Goal: Task Accomplishment & Management: Manage account settings

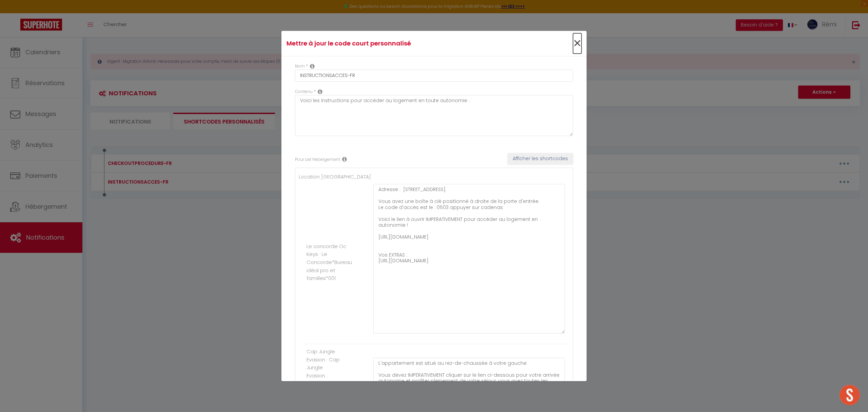
click at [573, 39] on span "×" at bounding box center [577, 43] width 8 height 20
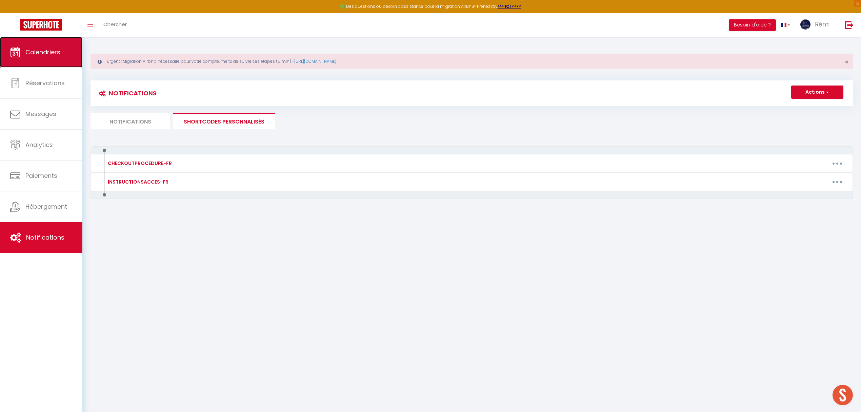
click at [58, 51] on span "Calendriers" at bounding box center [42, 52] width 35 height 8
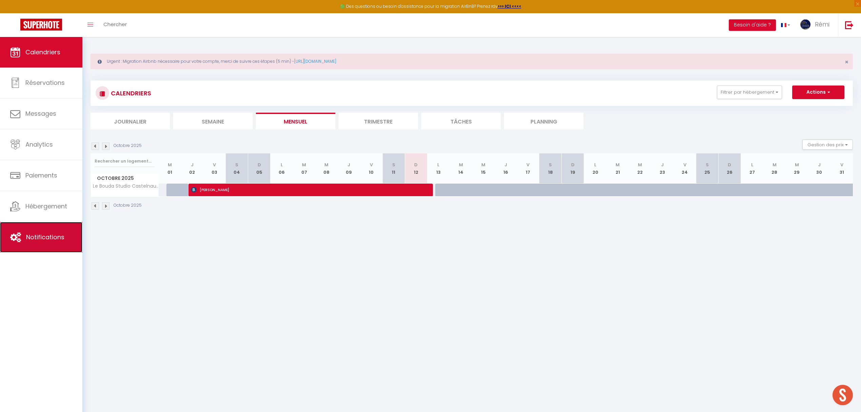
click at [50, 232] on link "Notifications" at bounding box center [41, 237] width 82 height 31
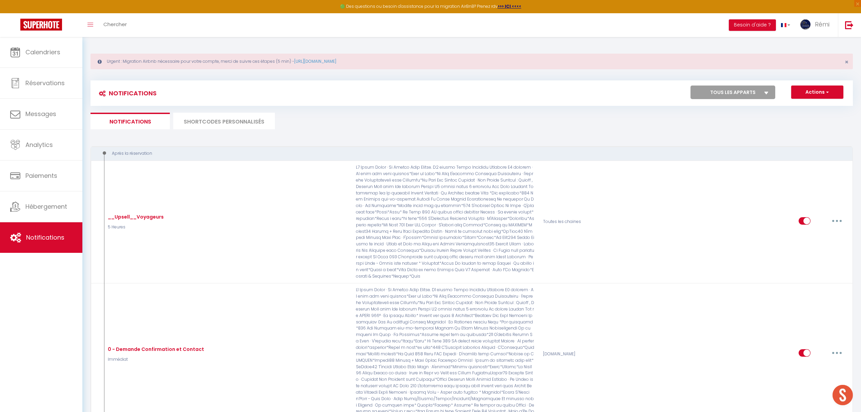
click at [259, 115] on li "SHORTCODES PERSONNALISÉS" at bounding box center [224, 121] width 102 height 17
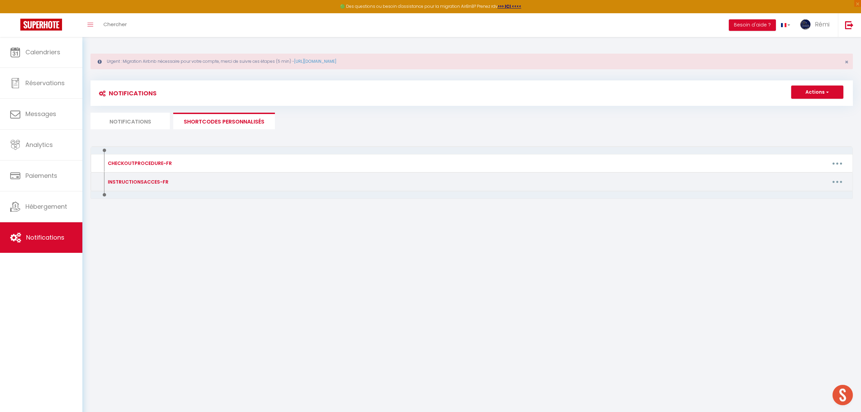
click at [836, 183] on icon "button" at bounding box center [837, 182] width 2 height 2
click at [803, 195] on link "Editer" at bounding box center [820, 197] width 50 height 12
type input "INSTRUCTIONSACCES-FR"
type textarea "Voici les instructions pour accéder au logement en toute autonomie :"
type textarea "Adresse : [STREET_ADDRESS]. Vous avez une boîte à clé positionné à droite de la…"
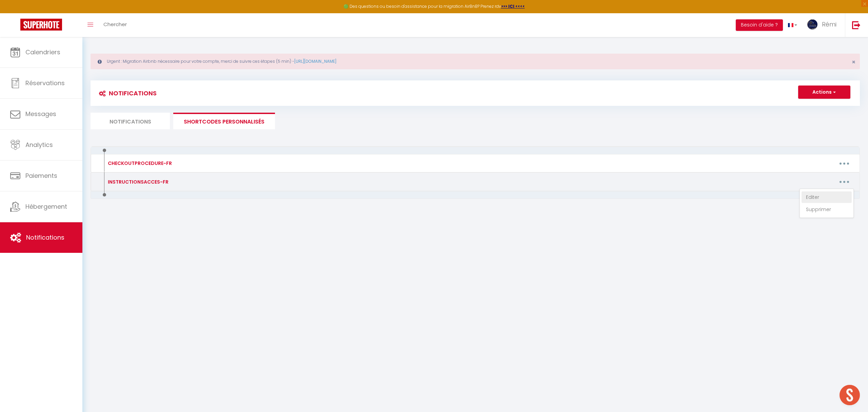
type textarea "L'appartement est situé au rez-de-chaussée à votre gauche Vous devez IMPERATIVE…"
type textarea "L'appartement est situé au 1 er étage. Vous devez IMPERATIVEMENT cliquer sur le…"
type textarea "Le logement se situe au [STREET_ADDRESS][PERSON_NAME] Pour accéder au logement …"
type textarea "Adresse : [STREET_ADDRESS][PERSON_NAME] Pour accéder au logement en toute auton…"
type textarea "Il faut cliquer IMPERATIVEMENT sur le lien ci-dessous : [URL][DOMAIN_NAME] Code…"
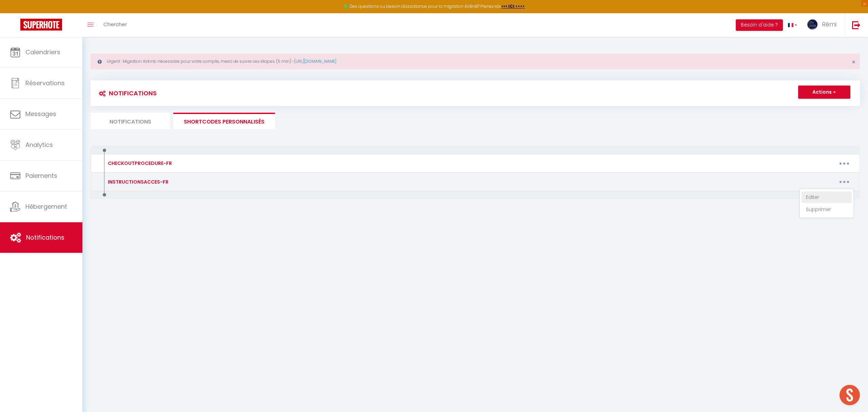
type textarea "Adresse : [STREET_ADDRESS] Veuillez cliquer IMPERATIVEMENT sur le lien ci-desso…"
type textarea "Veuillez cliquer IMPERATIVEMENT sur le lien ci-dessous pour accéder au logement…"
type textarea "La boîte à clé se situe dans la boite au lettre numéro 18. Veuillez ABSOLUMENT …"
type textarea "Veuillez cliquer IMPERATIVEMENT sur le lien ci-dessous pour accéder au logement…"
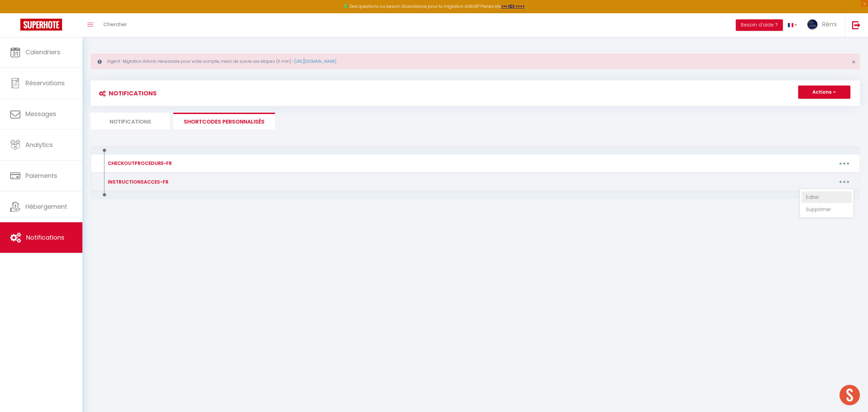
type textarea "Adresse du logement : [RENTAL:ADDRESS] au 2ème étage Le code wifi : Livebox-EE1…"
type textarea "Vous trouverez une boite à clé situé sur le mur de l'immeuble, au [STREET_ADDRE…"
type textarea "Adresse : [STREET_ADDRESS]. Vous avez une boîte à clé positionné à droite de la…"
type textarea "Le code d'accès de la boîte à clé est le 1903 Voici le lien pour accéder au log…"
type textarea "Le logement est situé au rez-de-chaussée au numéro [STREET_ADDRESS]. Voici le l…"
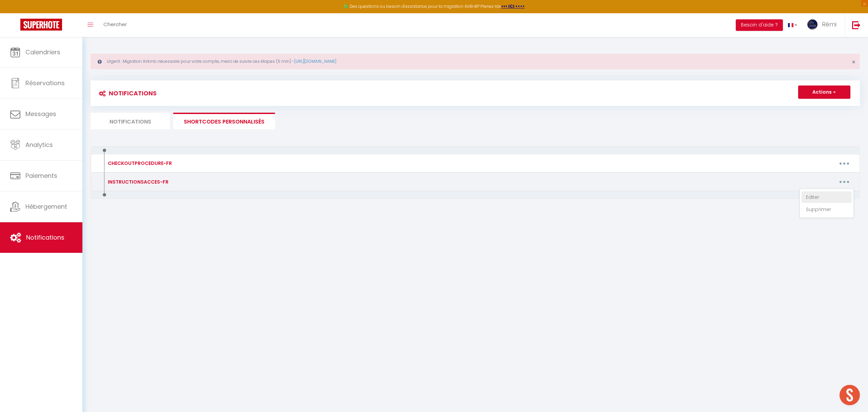
type textarea "Vous trouverez une boite à clé située sur la porte d'entrée de l'immeuble au [S…"
type textarea "La boîte à clé se situé devant sur la porte en bois au [STREET_ADDRESS] Voici l…"
type textarea "La maison se situe au [RENTAL:ADDRESS] Vous avez une boîte à clé situé devant l…"
type textarea "Adresse : [STREET_ADDRESS] au 2ème étage Vous avez une boîte à clé devant la po…"
type textarea "L'appartement est situé au rez-de-chaussée à votre gauche Vous devez IMPERATIVE…"
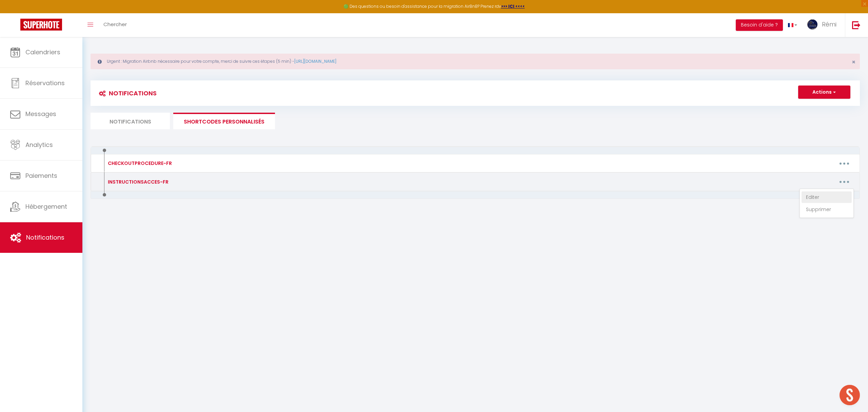
type textarea "L'appartement est situé au 1 er étage. Vous devez IMPERATIVEMENT cliquer sur le…"
type textarea "Le logement se situe au [STREET_ADDRESS][PERSON_NAME] Pour accéder au logement …"
type textarea "Adresse : [STREET_ADDRESS][PERSON_NAME] Pour accéder au logement en toute auton…"
type textarea "Boîte à clé situé devant l'appartement Code : 2909 L'adresse du logement : [REN…"
type textarea "Boite à clé situé devant la porte de l'immeuble Code : 2709 Adresse du logement…"
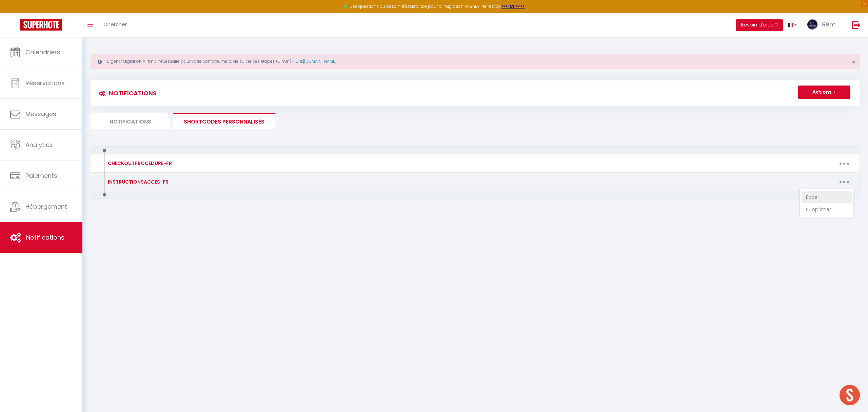
type textarea "Boite à clé situé à droite de la porte Le CODE EST LE : [RENTALDOOR:CODE] CODE …"
type textarea "Veuillez cliquer IMPERATIVEMENT sur le lien ci-dessous pour accéder au logement…"
type textarea "Adresse du logement : [RENTAL:ADDRESS] Vous devez IMPERATIVEMENT cliquer sur ce…"
type textarea "Adresse : [STREET_ADDRESS] Voici le lien à ouvrir IMPERATIVEMENT pour accéder a…"
type textarea "Adresse : [STREET_ADDRESS][PERSON_NAME] Voici le lien à ouvrir IMPERATIVEMENT p…"
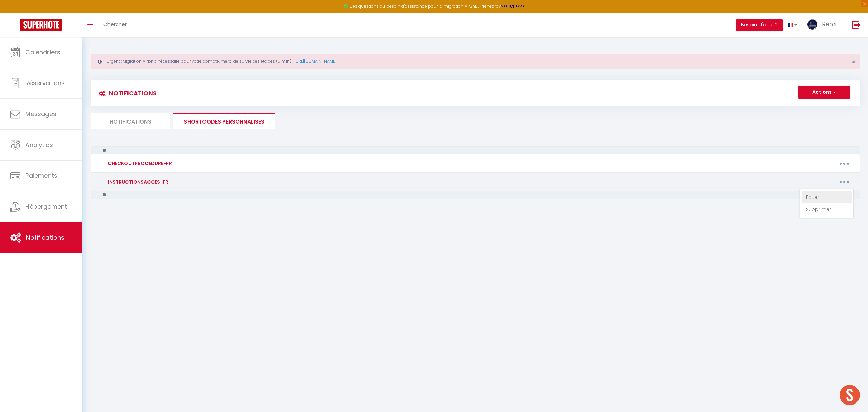
type textarea "L'heure d'arrivée est entre 16h - 18h veuillez nous indiquer votre heure approx…"
type textarea "Voici l'adresse exacte de la villa : [URL][DOMAIN_NAME] Suivant l'heure de votr…"
type textarea "Voici l'adresse exacte : [URL][DOMAIN_NAME] Voici le lien pour votre guide voya…"
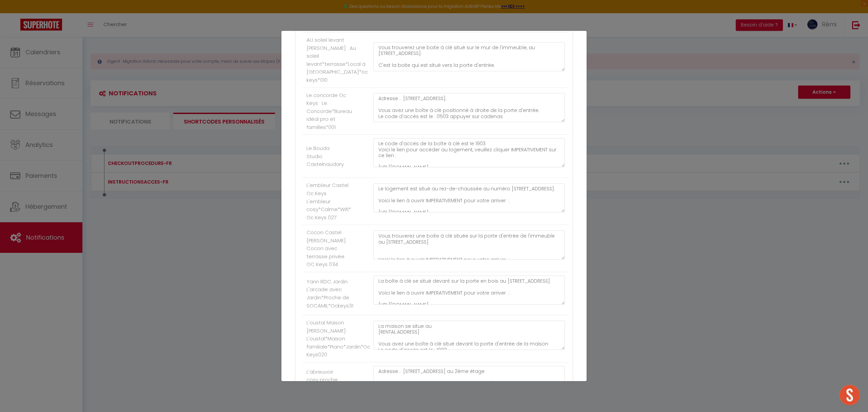
scroll to position [768, 0]
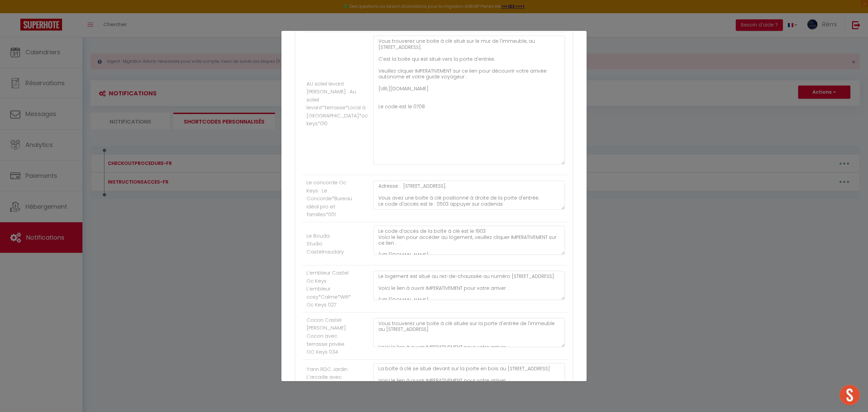
drag, startPoint x: 555, startPoint y: 126, endPoint x: 556, endPoint y: 255, distance: 128.8
click at [556, 164] on textarea "Vous trouverez une boite à clé situé sur le mur de l'immeuble, au [STREET_ADDRE…" at bounding box center [469, 100] width 192 height 129
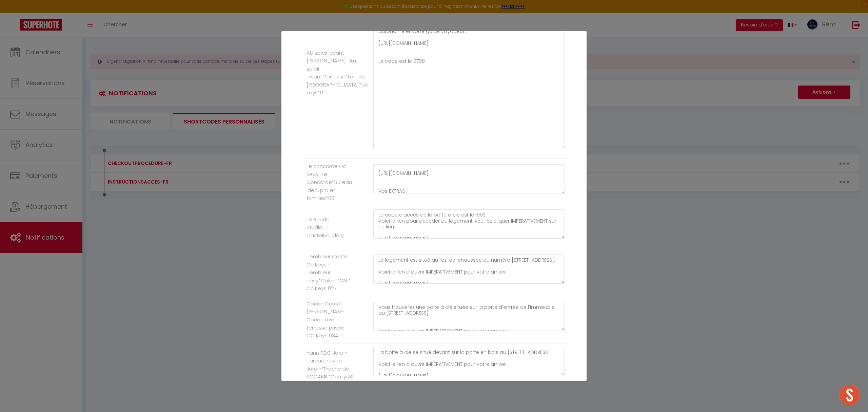
scroll to position [59, 0]
drag, startPoint x: 450, startPoint y: 251, endPoint x: 375, endPoint y: 244, distance: 75.2
click at [375, 193] on textarea "Adresse : [STREET_ADDRESS]. Vous avez une boîte à clé positionné à droite de la…" at bounding box center [469, 178] width 192 height 29
